Goal: Find specific page/section: Find specific page/section

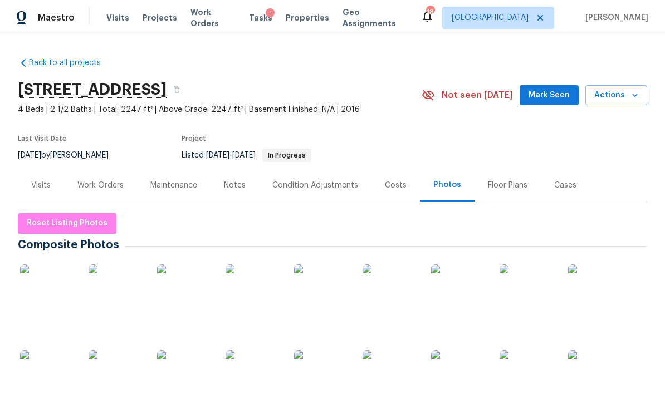
click at [104, 193] on div "Work Orders" at bounding box center [100, 185] width 73 height 33
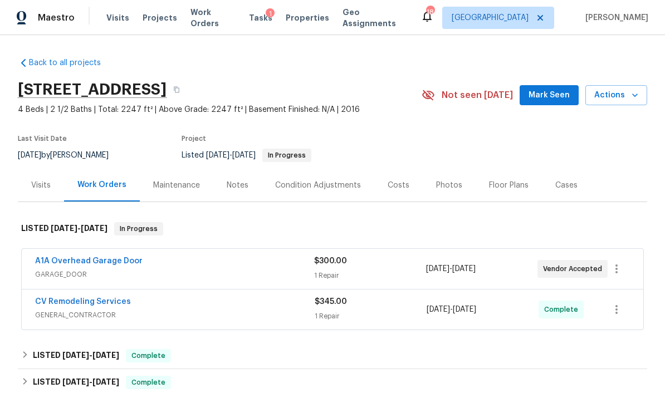
click at [289, 14] on span "Properties" at bounding box center [307, 17] width 43 height 11
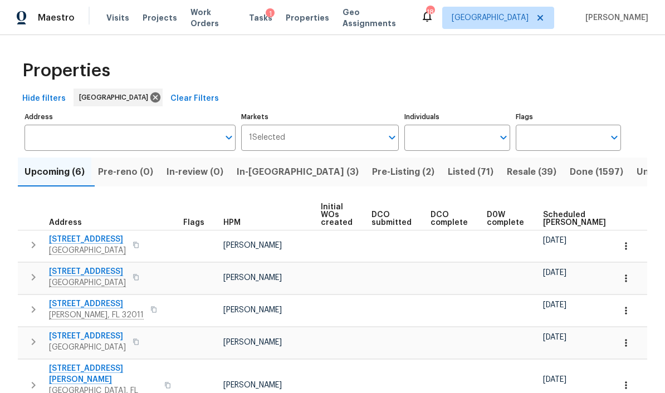
click at [372, 171] on span "Pre-Listing (2)" at bounding box center [403, 172] width 62 height 16
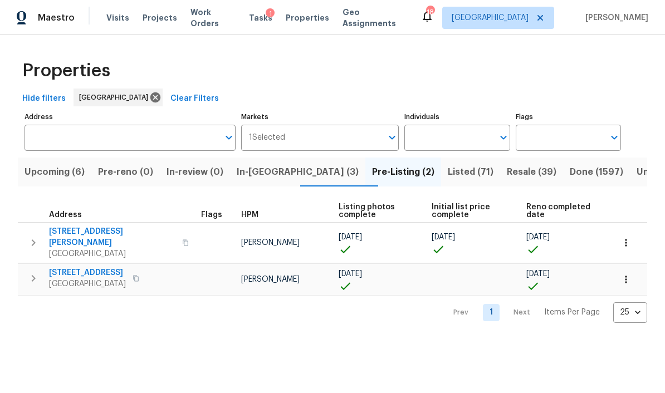
click at [279, 172] on span "In-[GEOGRAPHIC_DATA] (3)" at bounding box center [298, 172] width 122 height 16
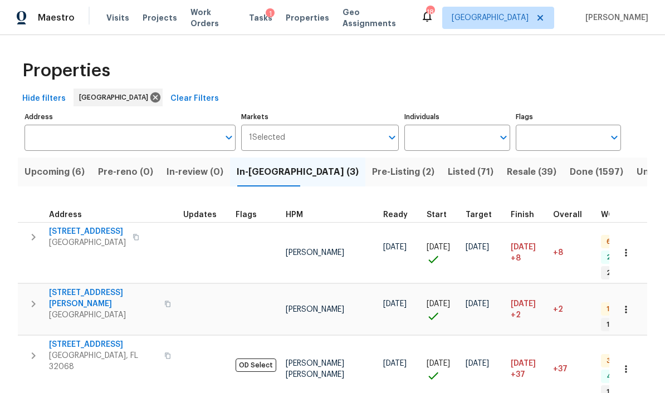
click at [372, 173] on span "Pre-Listing (2)" at bounding box center [403, 172] width 62 height 16
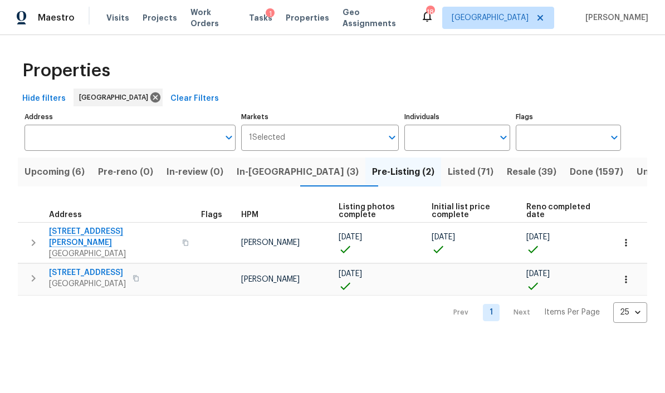
click at [116, 233] on span "[STREET_ADDRESS][PERSON_NAME]" at bounding box center [112, 237] width 126 height 22
click at [448, 172] on span "Listed (71)" at bounding box center [471, 172] width 46 height 16
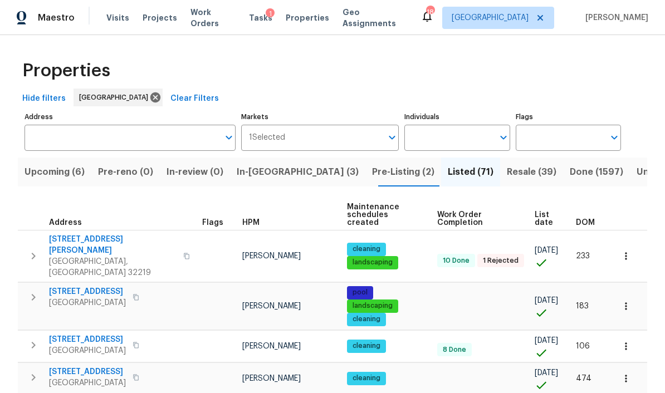
click at [588, 219] on span "DOM" at bounding box center [585, 223] width 19 height 8
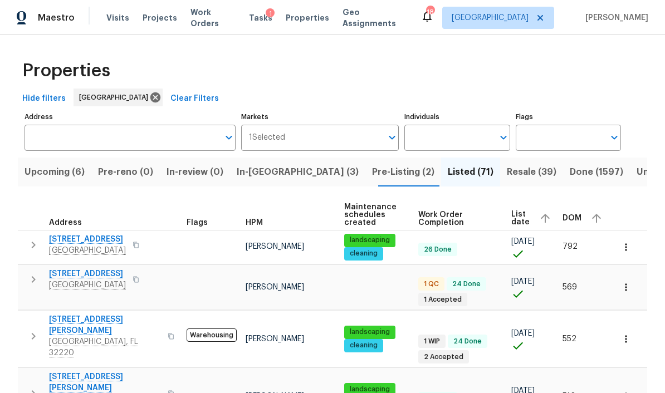
click at [583, 219] on div "DOM" at bounding box center [584, 218] width 42 height 17
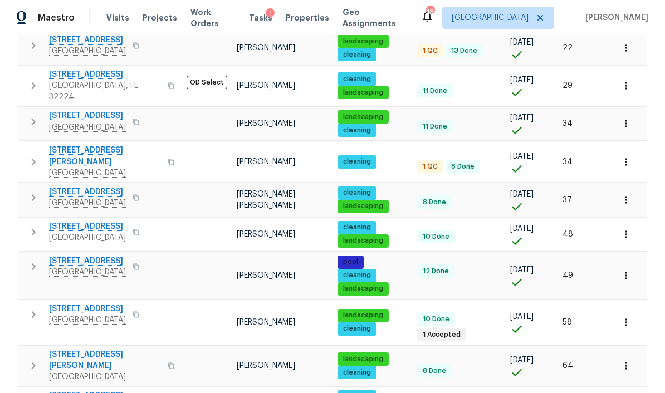
scroll to position [406, 0]
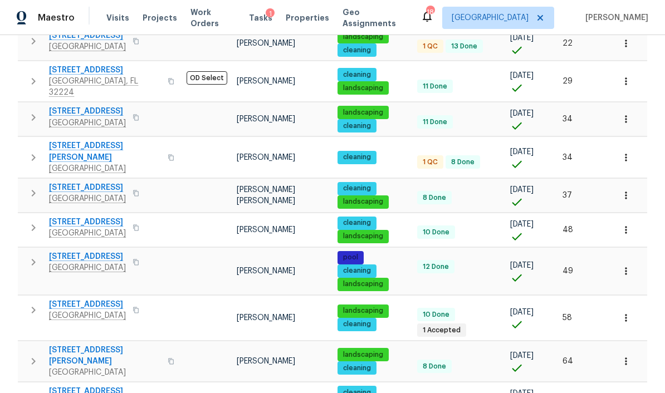
click at [66, 217] on span "[STREET_ADDRESS]" at bounding box center [87, 222] width 77 height 11
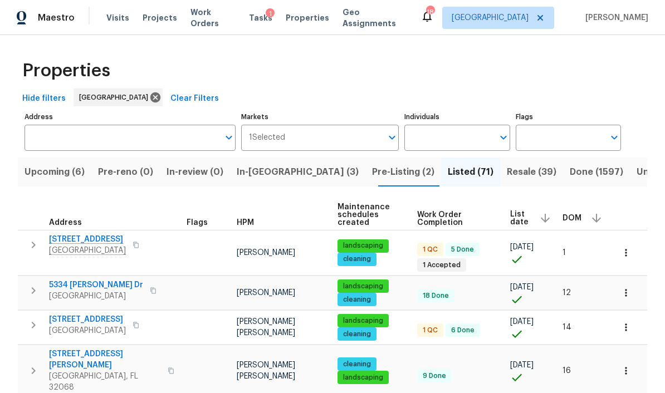
scroll to position [0, 0]
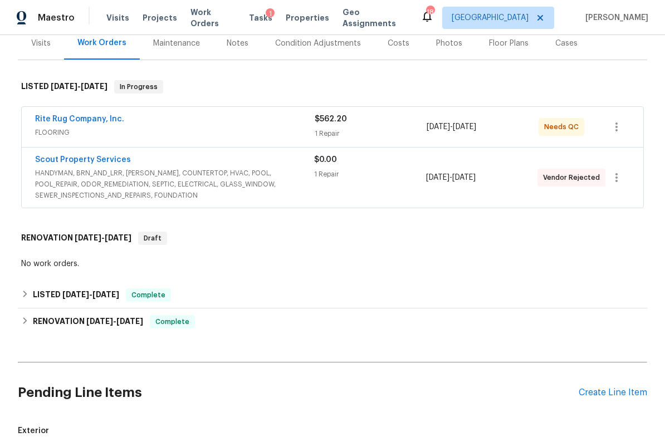
scroll to position [141, 0]
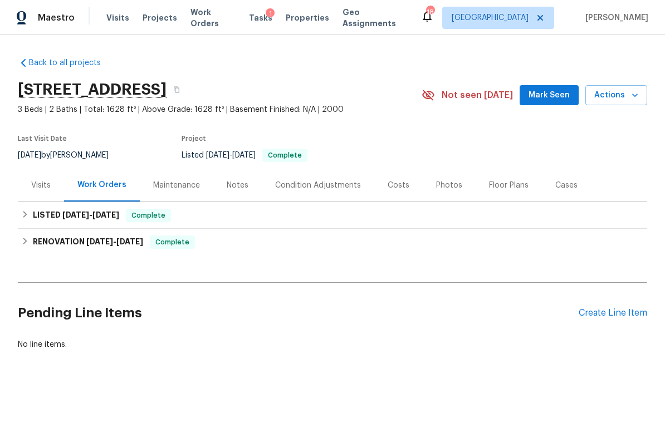
click at [446, 184] on div "Photos" at bounding box center [449, 185] width 26 height 11
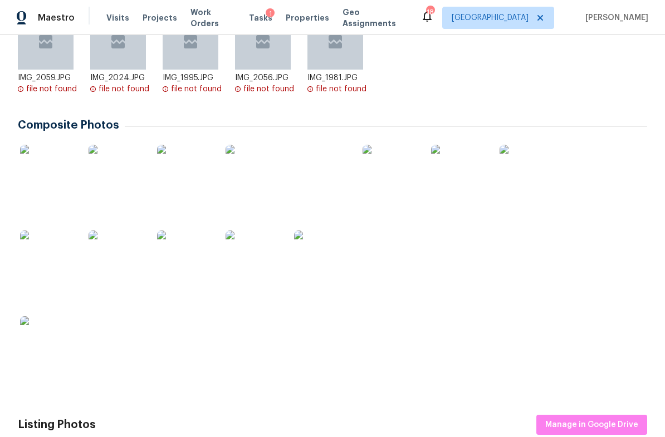
scroll to position [250, 0]
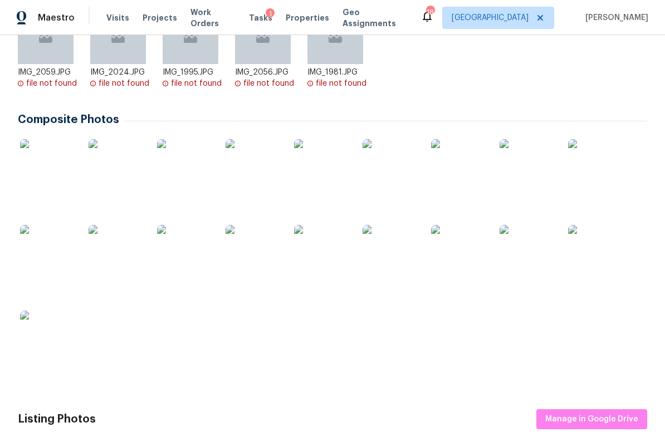
click at [70, 172] on img at bounding box center [48, 167] width 56 height 56
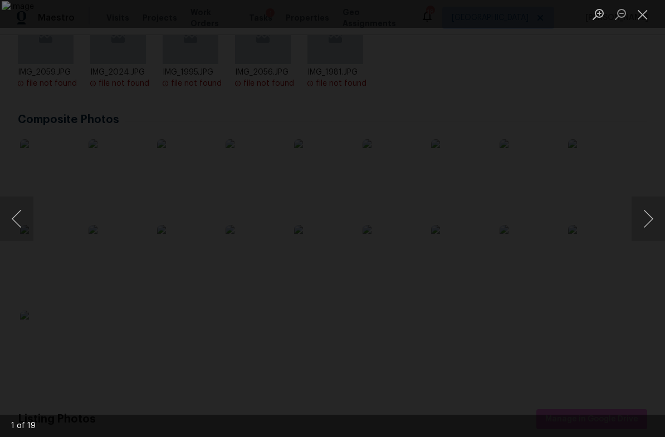
click at [652, 223] on button "Next image" at bounding box center [648, 219] width 33 height 45
click at [655, 225] on button "Next image" at bounding box center [648, 219] width 33 height 45
click at [648, 229] on button "Next image" at bounding box center [648, 219] width 33 height 45
click at [650, 225] on button "Next image" at bounding box center [648, 219] width 33 height 45
click at [646, 221] on button "Next image" at bounding box center [648, 219] width 33 height 45
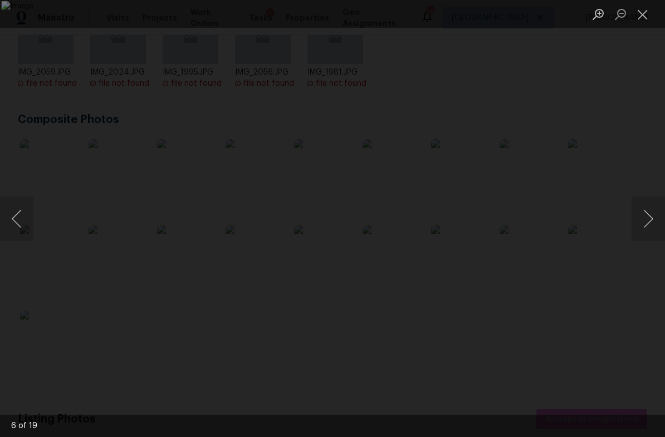
click at [646, 218] on button "Next image" at bounding box center [648, 219] width 33 height 45
click at [643, 219] on button "Next image" at bounding box center [648, 219] width 33 height 45
click at [644, 219] on button "Next image" at bounding box center [648, 219] width 33 height 45
click at [648, 216] on button "Next image" at bounding box center [648, 219] width 33 height 45
click at [647, 218] on button "Next image" at bounding box center [648, 219] width 33 height 45
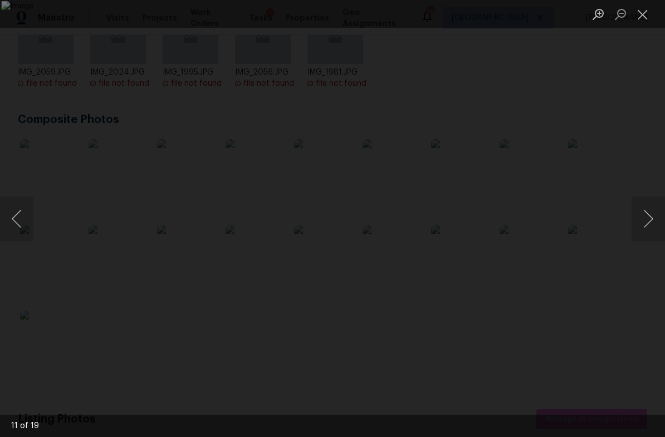
click at [647, 216] on button "Next image" at bounding box center [648, 219] width 33 height 45
click at [649, 216] on button "Next image" at bounding box center [648, 219] width 33 height 45
click at [651, 217] on button "Next image" at bounding box center [648, 219] width 33 height 45
click at [646, 16] on button "Close lightbox" at bounding box center [643, 13] width 22 height 19
